Goal: Task Accomplishment & Management: Complete application form

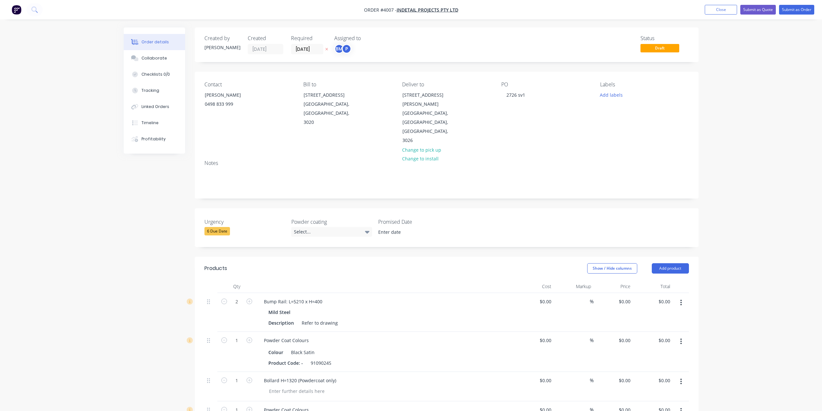
click at [117, 183] on div "Order details Collaborate Checklists 0/0 Tracking Linked Orders Timeline Profit…" at bounding box center [411, 326] width 588 height 599
click at [339, 47] on div "BM" at bounding box center [339, 49] width 10 height 10
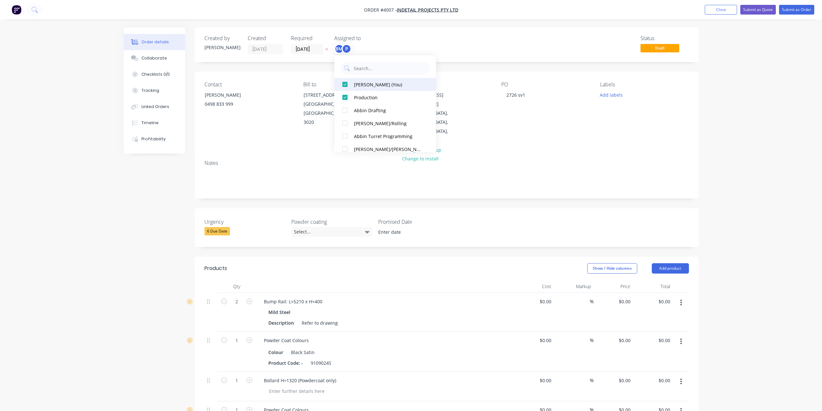
click at [354, 85] on div "[PERSON_NAME] (You)" at bounding box center [388, 84] width 68 height 7
click at [304, 46] on input "[DATE]" at bounding box center [307, 49] width 32 height 10
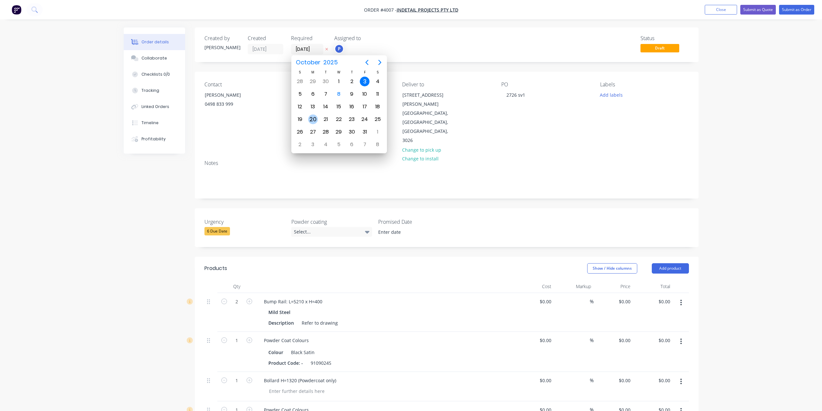
click at [314, 115] on div "20" at bounding box center [313, 119] width 10 height 10
type input "[DATE]"
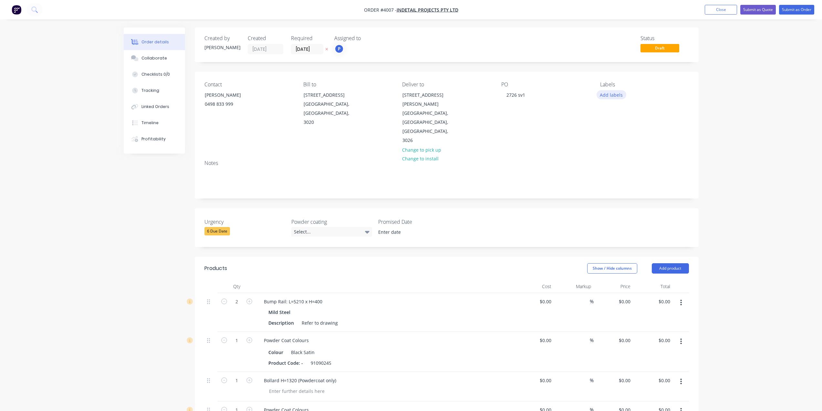
click at [614, 97] on button "Add labels" at bounding box center [612, 94] width 30 height 9
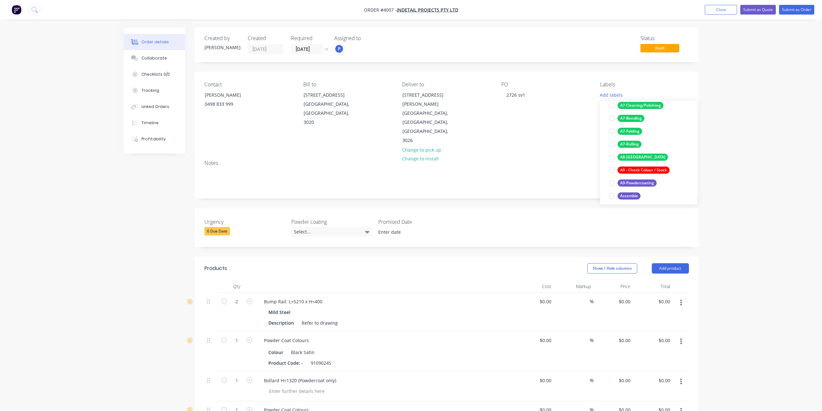
scroll to position [129, 0]
click at [645, 179] on div "A9-Powdercoating" at bounding box center [637, 178] width 39 height 7
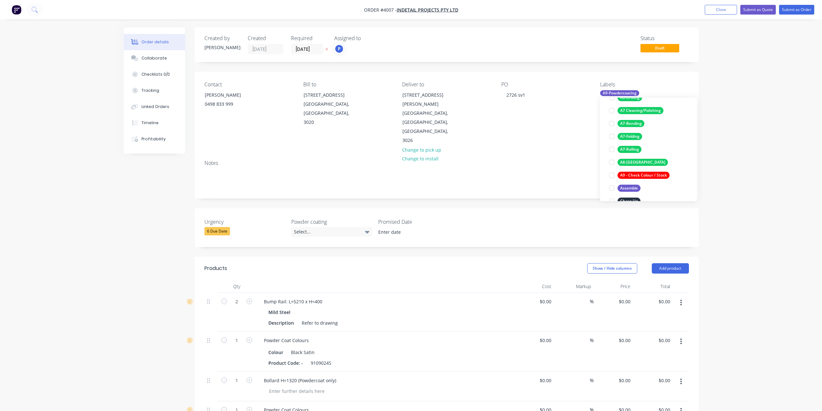
scroll to position [0, 0]
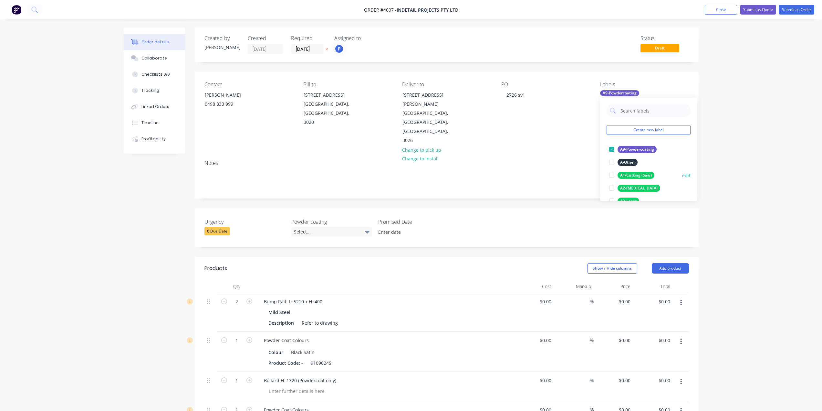
click at [646, 172] on div "A1-Cutting (Saw)" at bounding box center [636, 175] width 37 height 7
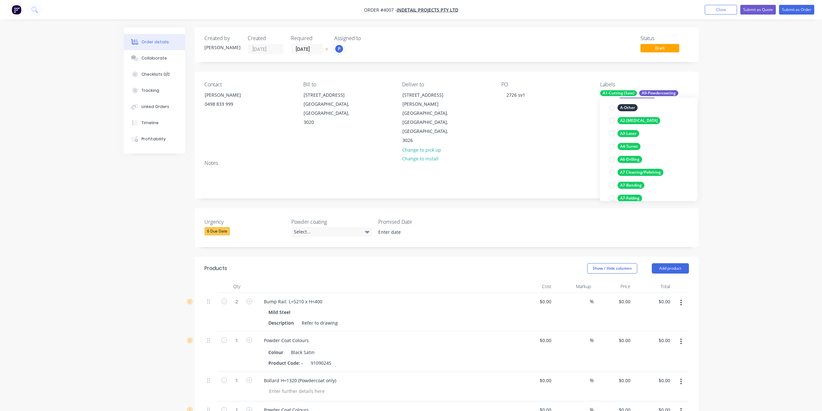
scroll to position [129, 0]
click at [635, 165] on div "A8-[GEOGRAPHIC_DATA]" at bounding box center [643, 162] width 50 height 7
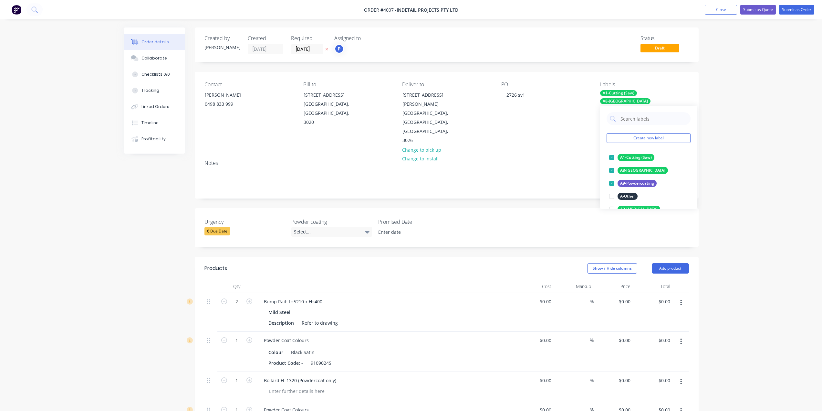
click at [726, 142] on div "Order details Collaborate Checklists 0/0 Tracking Linked Orders Timeline Profit…" at bounding box center [411, 313] width 822 height 627
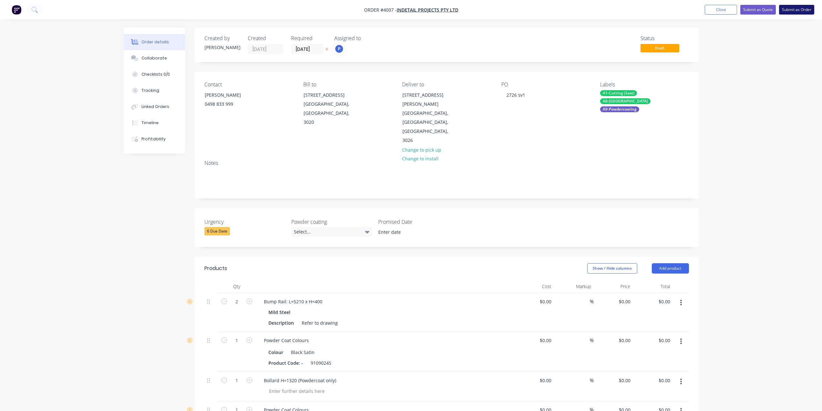
click at [786, 8] on button "Submit as Order" at bounding box center [796, 10] width 35 height 10
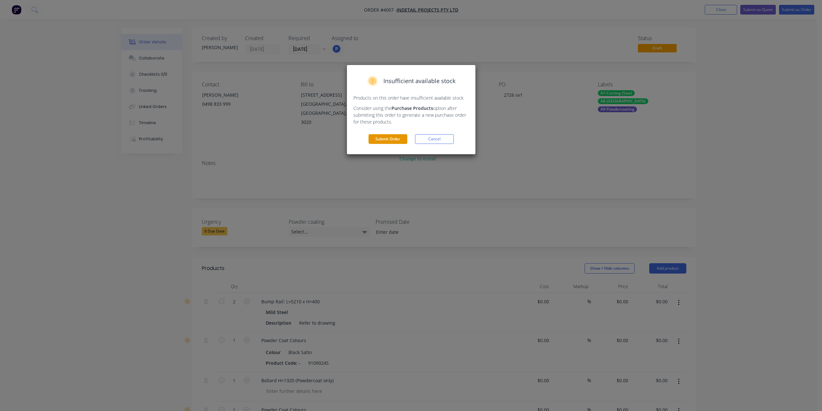
click at [399, 136] on button "Submit Order" at bounding box center [388, 139] width 39 height 10
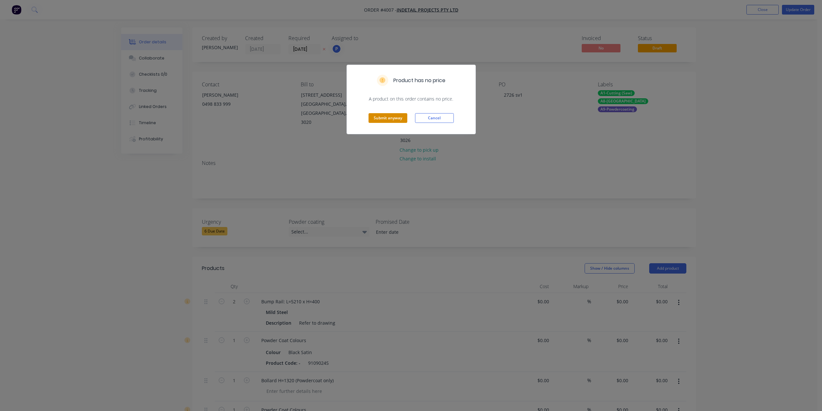
click at [388, 116] on button "Submit anyway" at bounding box center [388, 118] width 39 height 10
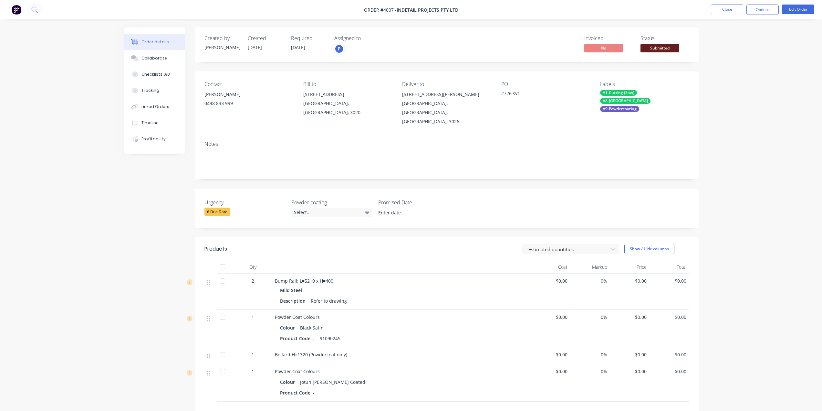
drag, startPoint x: 642, startPoint y: 48, endPoint x: 660, endPoint y: 39, distance: 19.5
click at [645, 47] on span "Submitted" at bounding box center [660, 48] width 39 height 8
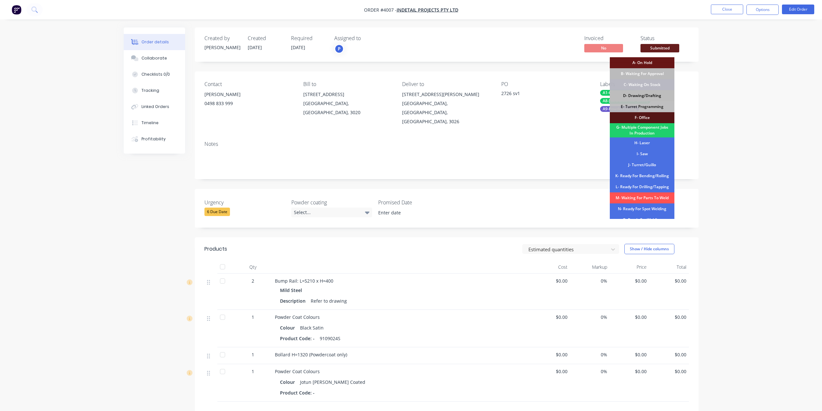
click at [657, 96] on div "D- Drawing/Drafting" at bounding box center [642, 95] width 65 height 11
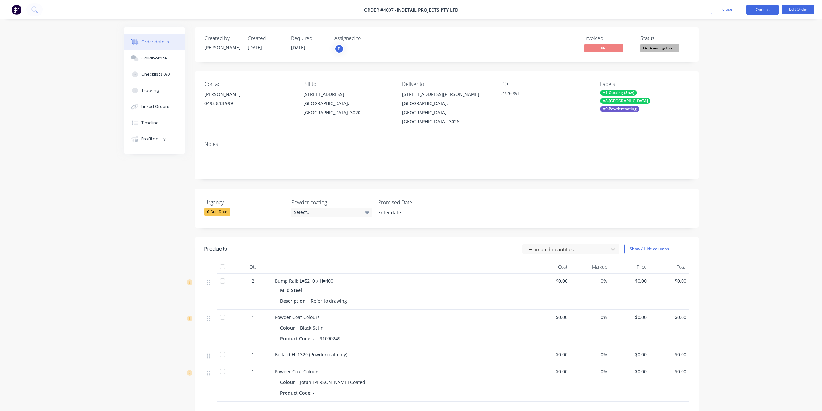
click at [771, 6] on button "Options" at bounding box center [762, 10] width 32 height 10
click at [732, 81] on div "Work Order" at bounding box center [742, 77] width 59 height 9
click at [733, 67] on div "Without pricing" at bounding box center [742, 64] width 59 height 9
click at [273, 364] on div "Powder Coat Colours Colour Jotun [PERSON_NAME] Powder Coated Product Code: -" at bounding box center [401, 382] width 258 height 37
click at [247, 347] on div "1" at bounding box center [253, 355] width 39 height 17
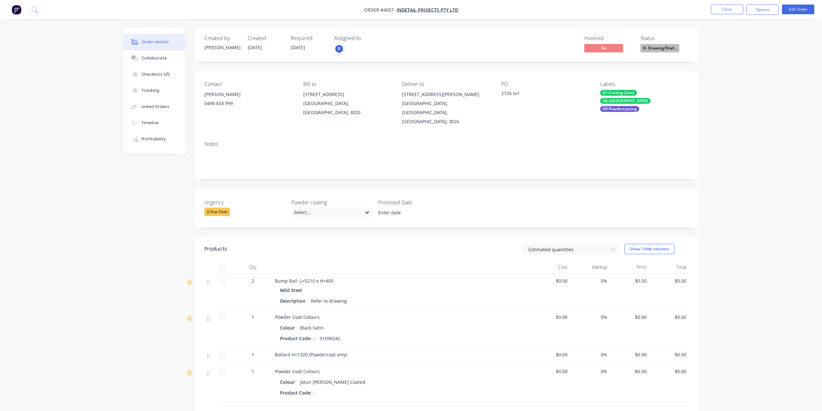
click at [118, 227] on div "Order details Collaborate Checklists 0/0 Tracking Linked Orders Timeline Profit…" at bounding box center [411, 271] width 588 height 489
click at [731, 11] on button "Close" at bounding box center [727, 10] width 32 height 10
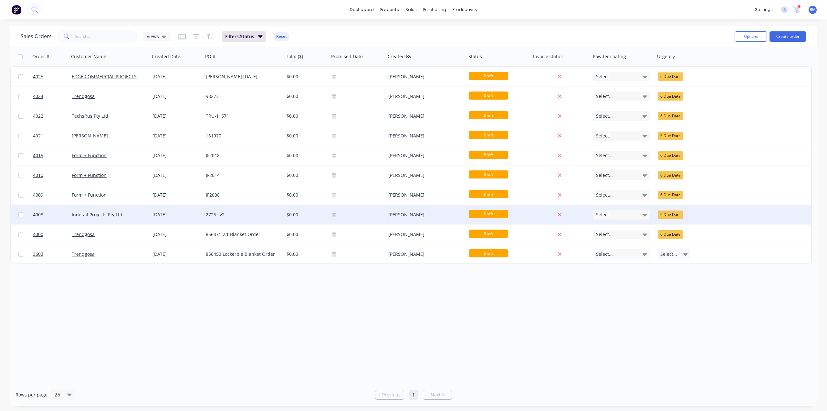
click at [211, 216] on div "2726 sv2" at bounding box center [242, 214] width 72 height 6
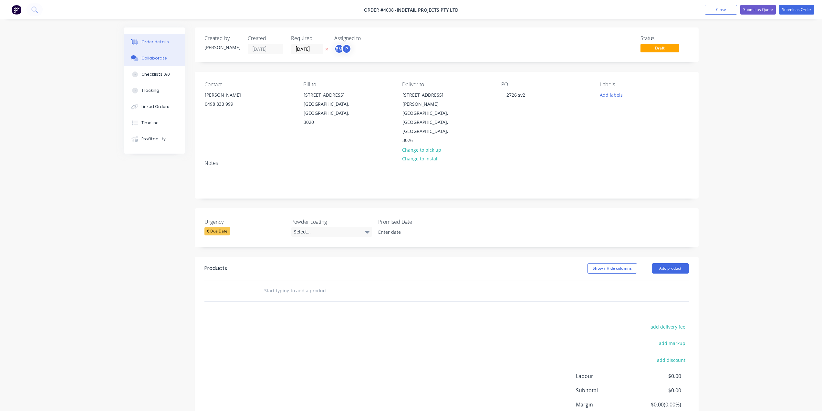
click at [161, 60] on div "Collaborate" at bounding box center [154, 58] width 26 height 6
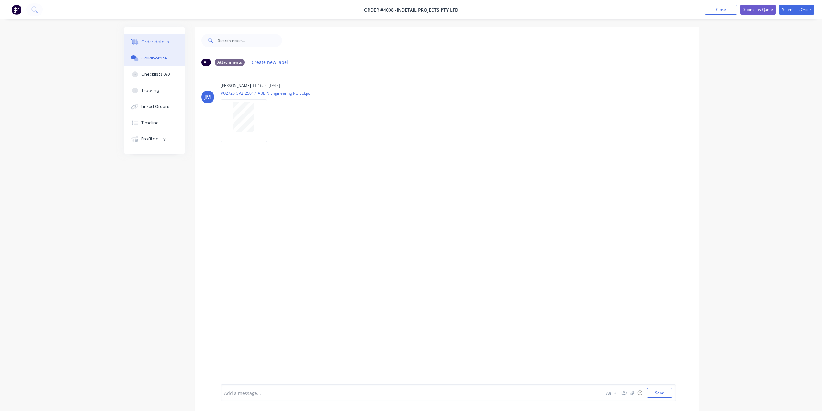
click at [164, 38] on button "Order details" at bounding box center [154, 42] width 61 height 16
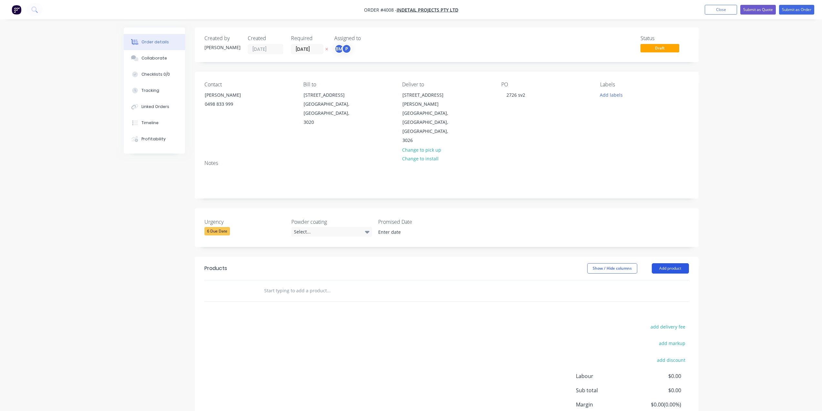
click at [676, 263] on button "Add product" at bounding box center [670, 268] width 37 height 10
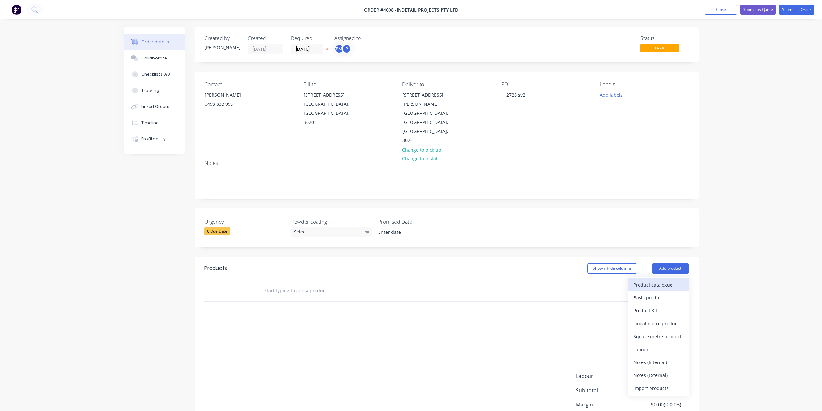
click at [683, 278] on button "Product catalogue" at bounding box center [658, 284] width 61 height 13
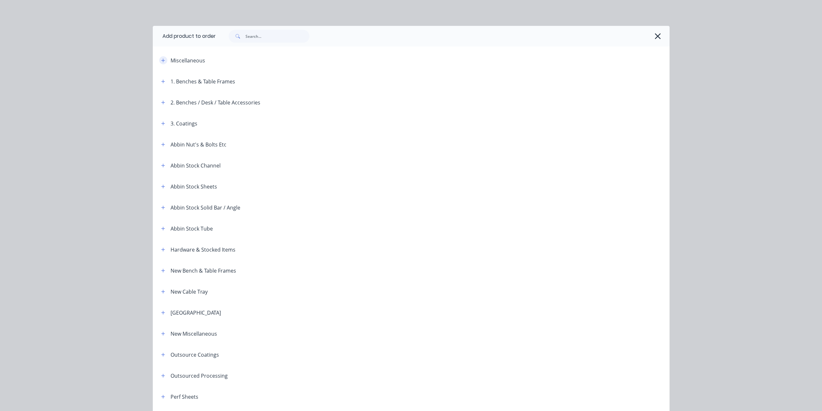
click at [159, 58] on button "button" at bounding box center [163, 60] width 8 height 8
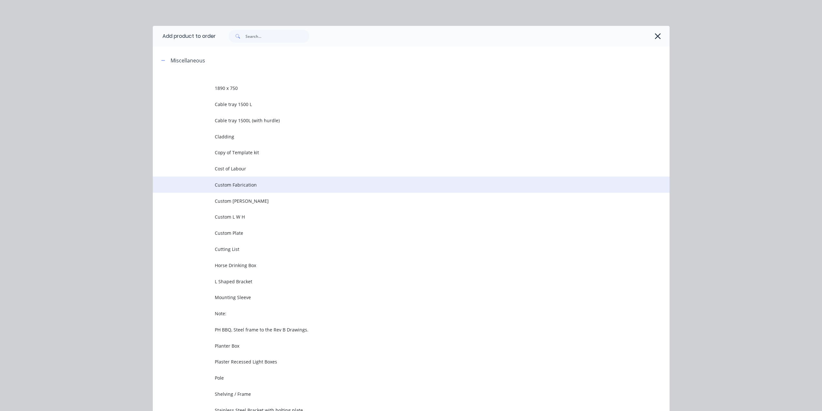
click at [288, 188] on span "Custom Fabrication" at bounding box center [397, 184] width 364 height 7
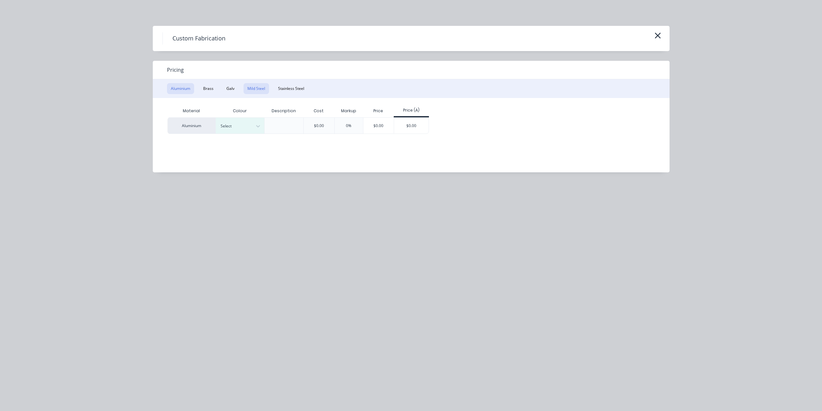
click at [249, 93] on button "Mild Steel" at bounding box center [257, 88] width 26 height 11
click at [357, 144] on div "Material Description Cost Markup Price Price (A) Mild Steel $0.00 0% $0.00 $0.00" at bounding box center [406, 130] width 507 height 65
click at [361, 127] on div "$0.00" at bounding box center [363, 126] width 35 height 16
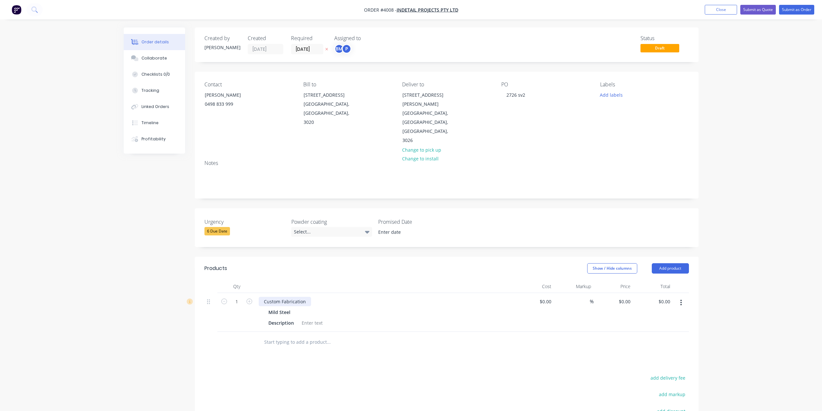
click at [287, 297] on div "Custom Fabrication" at bounding box center [285, 301] width 52 height 9
paste div
drag, startPoint x: 327, startPoint y: 281, endPoint x: 191, endPoint y: 282, distance: 136.0
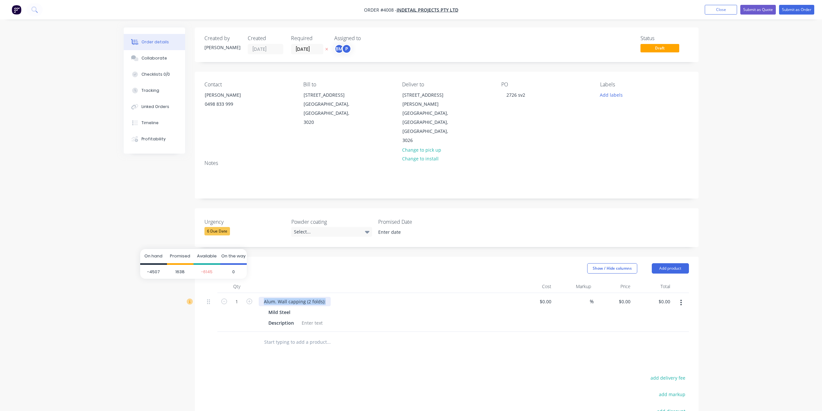
click at [204, 293] on div "1 Alum. Wall capping (2 folds): Mild Steel Description $0.00 $0.00 % $0.00 $0.0…" at bounding box center [446, 312] width 484 height 39
drag, startPoint x: 366, startPoint y: 275, endPoint x: 370, endPoint y: 276, distance: 4.3
click at [366, 293] on div "Alum. Wall capping (2 folds): Mild Steel Description" at bounding box center [385, 312] width 258 height 39
drag, startPoint x: 326, startPoint y: 282, endPoint x: 206, endPoint y: 276, distance: 119.7
click at [206, 293] on div "1 Alum. Wall capping (2 folds): Mild Steel Description $0.00 $0.00 % $0.00 $0.0…" at bounding box center [446, 312] width 484 height 39
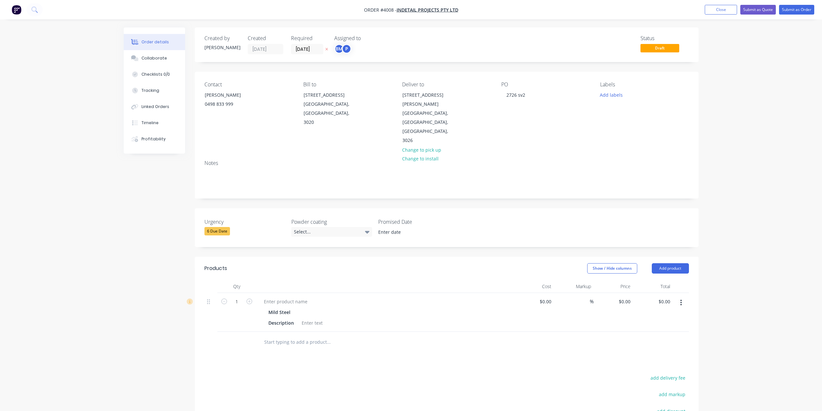
drag, startPoint x: 686, startPoint y: 284, endPoint x: 680, endPoint y: 292, distance: 10.3
click at [685, 297] on button "button" at bounding box center [680, 303] width 15 height 12
click at [667, 328] on div "Duplicate" at bounding box center [658, 332] width 50 height 9
click at [679, 297] on button "button" at bounding box center [680, 303] width 15 height 12
click at [673, 353] on div "Delete" at bounding box center [658, 357] width 50 height 9
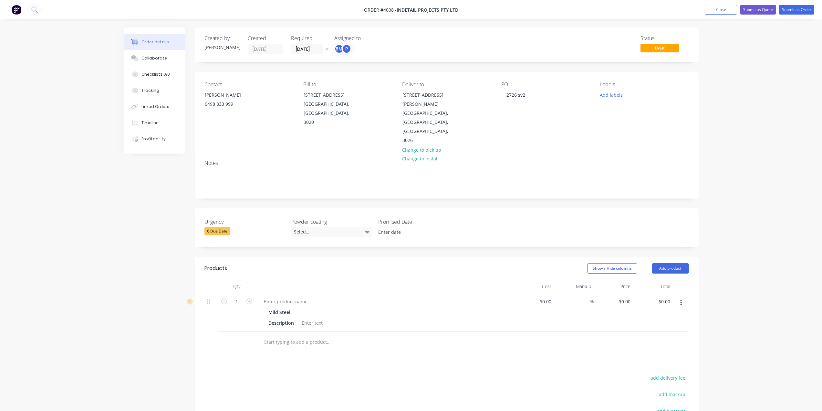
click at [682, 297] on button "button" at bounding box center [680, 303] width 15 height 12
click at [677, 315] on div "Edit" at bounding box center [658, 319] width 50 height 9
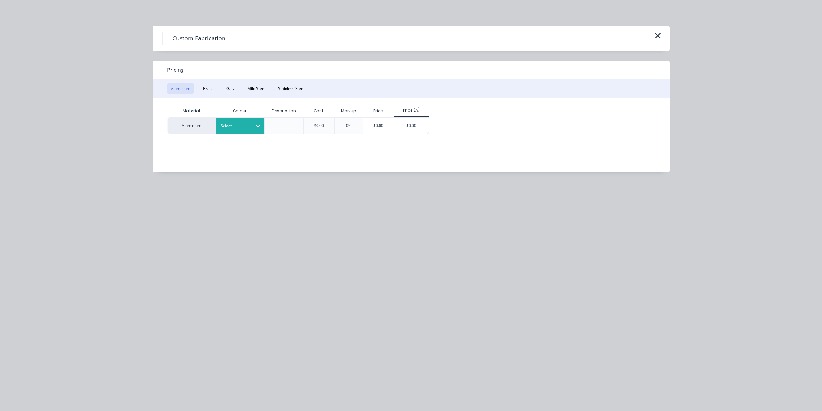
click at [224, 130] on div "Select" at bounding box center [240, 126] width 48 height 16
click at [262, 183] on div "Standard" at bounding box center [256, 179] width 81 height 12
click at [395, 124] on div "$0.00" at bounding box center [411, 126] width 35 height 16
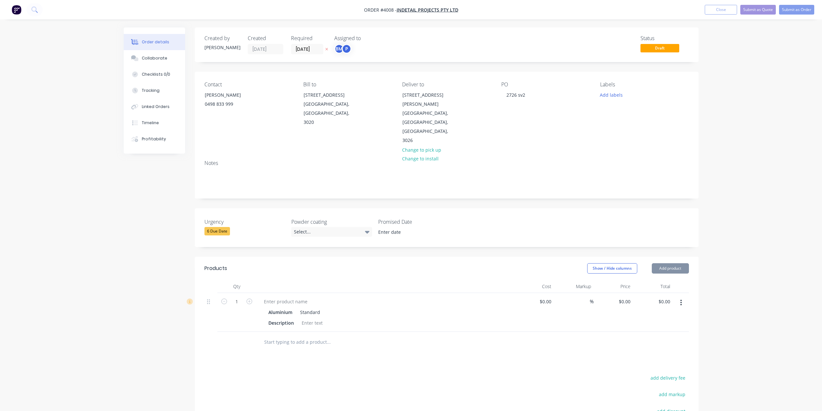
click at [330, 280] on div at bounding box center [385, 286] width 258 height 13
click at [314, 297] on div at bounding box center [385, 301] width 253 height 9
click at [298, 297] on div at bounding box center [286, 301] width 54 height 9
paste div
click at [427, 342] on div at bounding box center [356, 348] width 194 height 13
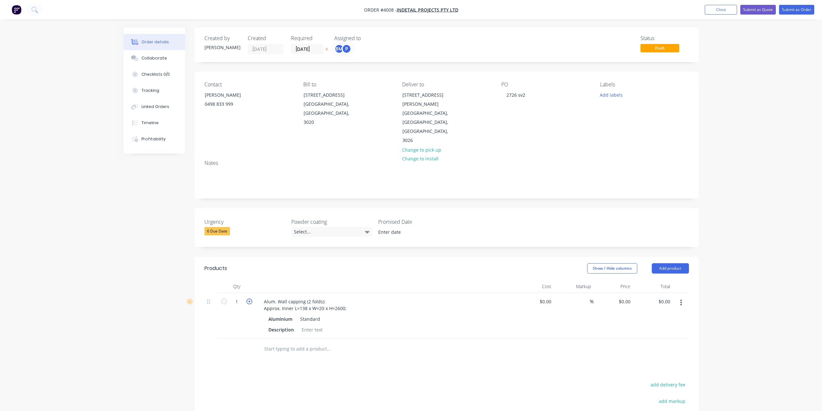
click at [246, 298] on icon "button" at bounding box center [249, 301] width 6 height 6
click at [220, 297] on button "button" at bounding box center [224, 300] width 8 height 7
type input "1"
click at [427, 341] on div at bounding box center [372, 348] width 233 height 21
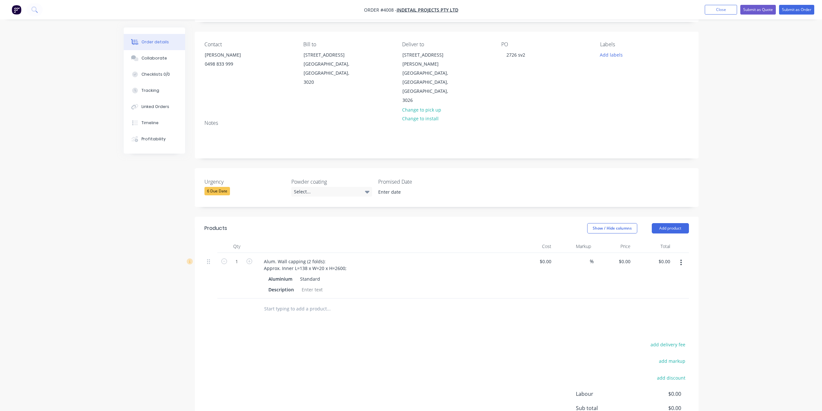
scroll to position [65, 0]
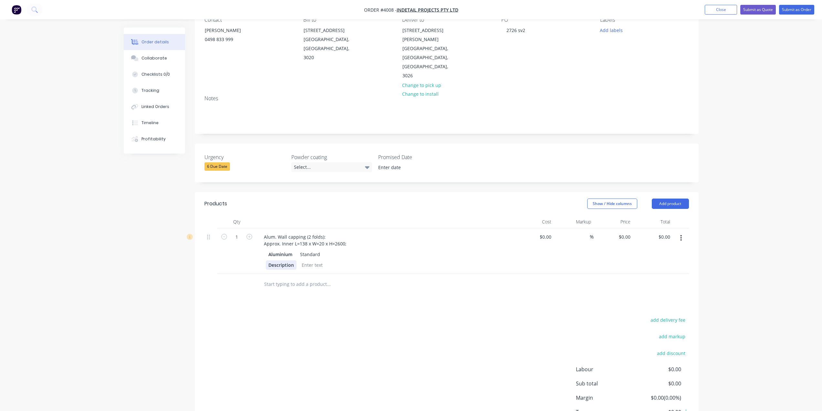
click at [287, 260] on div "Description" at bounding box center [281, 264] width 31 height 9
click at [282, 249] on div "Aluminium Standard Description" at bounding box center [385, 259] width 253 height 20
click at [391, 260] on div "Description" at bounding box center [384, 264] width 236 height 9
click at [326, 260] on div "Description" at bounding box center [384, 264] width 236 height 9
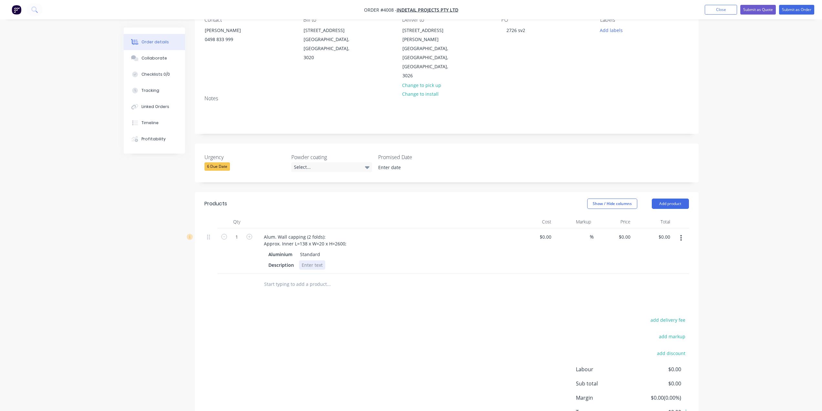
click at [311, 260] on div at bounding box center [312, 264] width 26 height 9
click at [468, 340] on div "add delivery fee add markup add discount Labour $0.00 Sub total $0.00 Margin $0…" at bounding box center [446, 377] width 484 height 125
click at [346, 276] on div at bounding box center [372, 284] width 233 height 21
click at [672, 198] on button "Add product" at bounding box center [670, 203] width 37 height 10
click at [662, 228] on div "Basic product" at bounding box center [658, 232] width 50 height 9
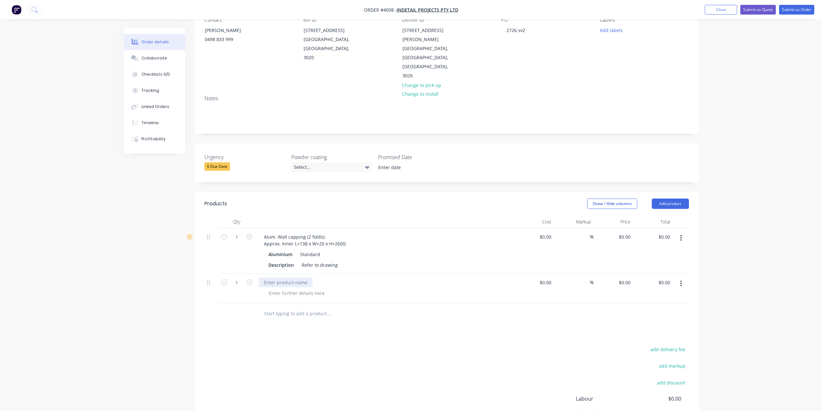
click at [296, 277] on div at bounding box center [286, 281] width 54 height 9
paste div
click at [401, 349] on div "add delivery fee add markup add discount Labour $0.00 Sub total $0.00 Margin $0…" at bounding box center [446, 407] width 484 height 125
click at [314, 288] on div at bounding box center [297, 292] width 66 height 9
